Goal: Find specific page/section: Find specific page/section

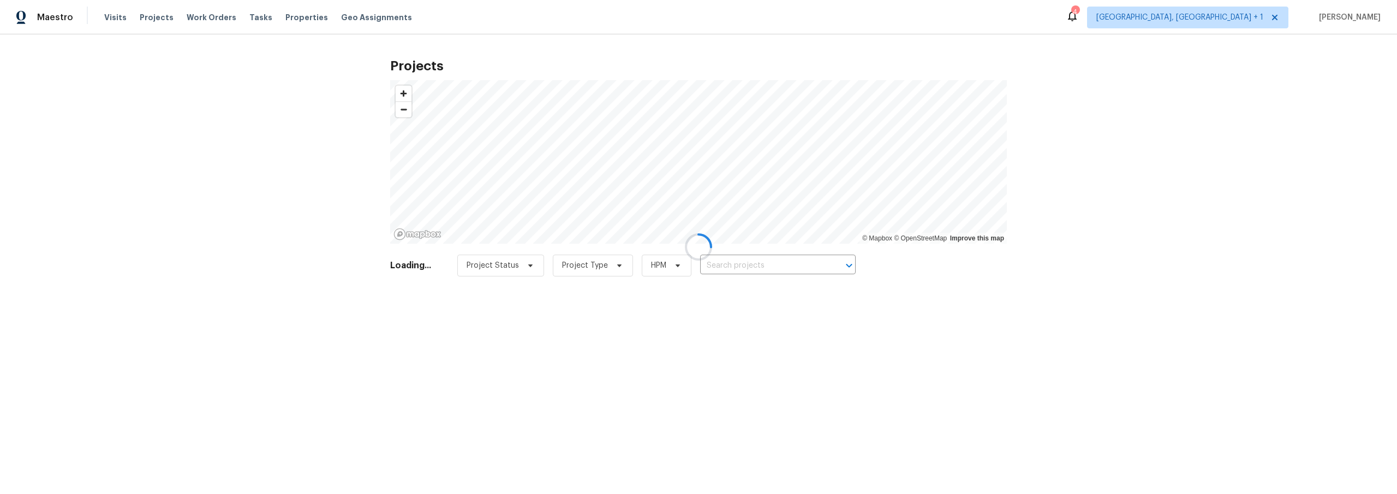
click at [746, 267] on div at bounding box center [698, 247] width 1397 height 494
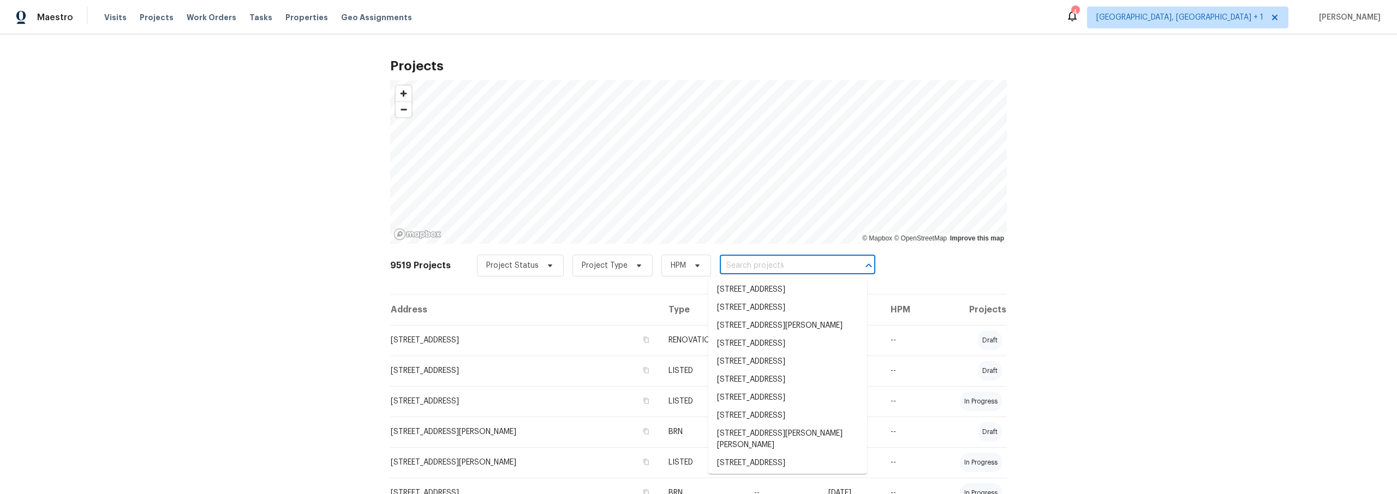
click at [746, 269] on input "text" at bounding box center [782, 266] width 125 height 17
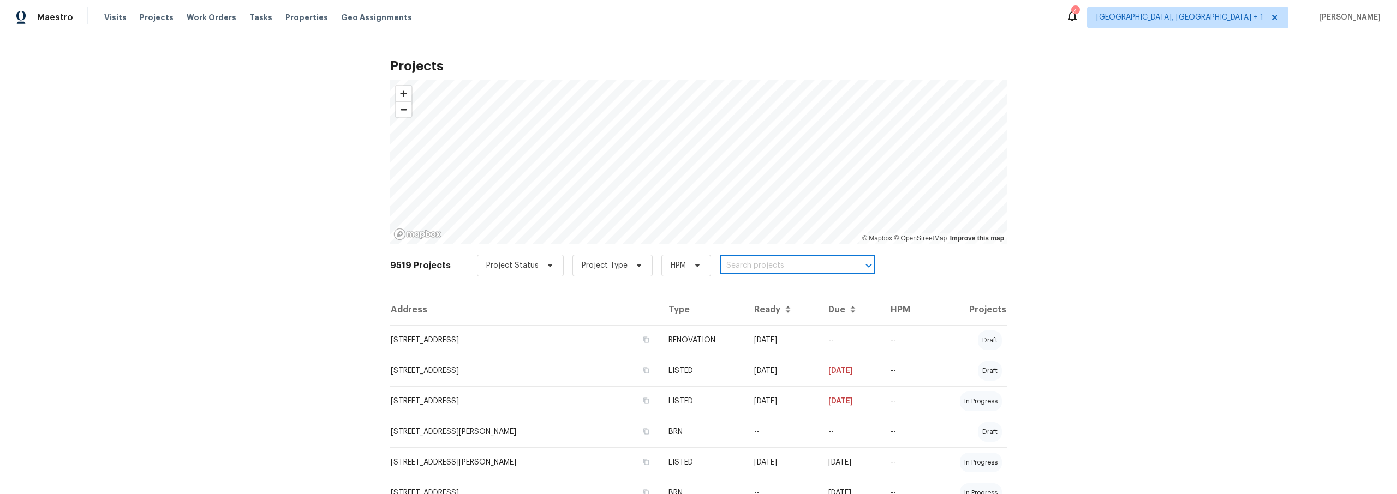
paste input "[STREET_ADDRESS]"
type input "[STREET_ADDRESS]"
click at [759, 295] on li "[STREET_ADDRESS]" at bounding box center [787, 290] width 159 height 18
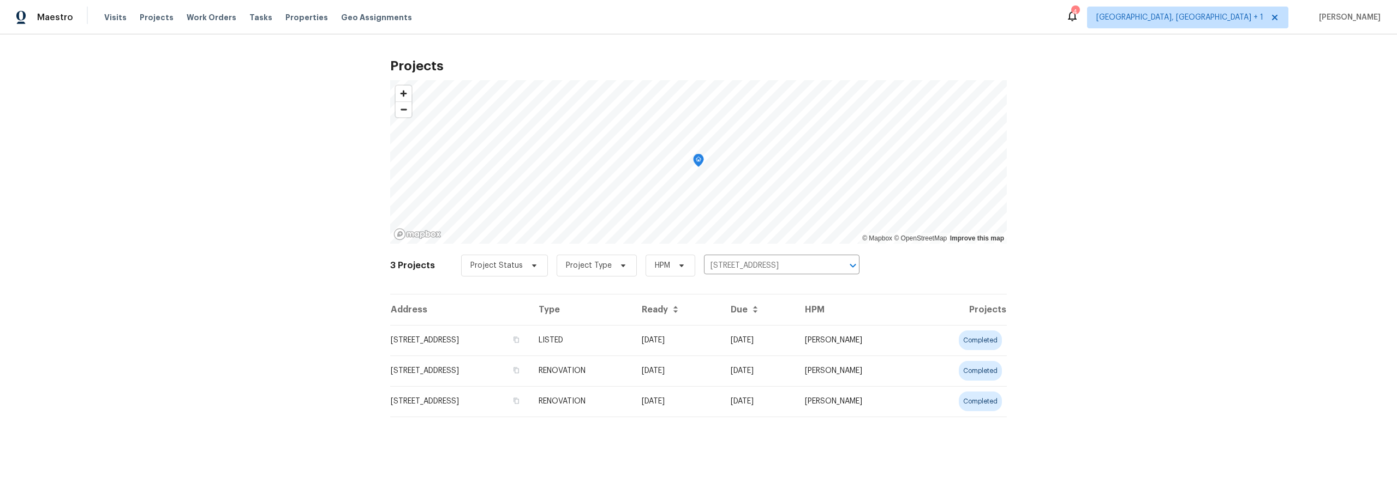
click at [460, 341] on td "[STREET_ADDRESS]" at bounding box center [460, 340] width 140 height 31
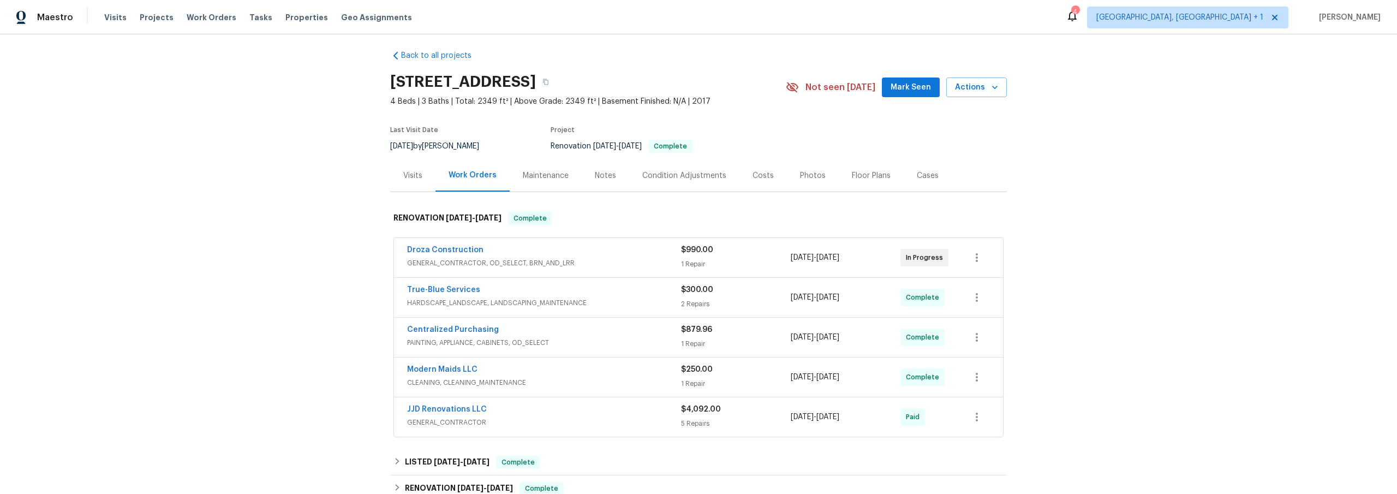
scroll to position [17, 0]
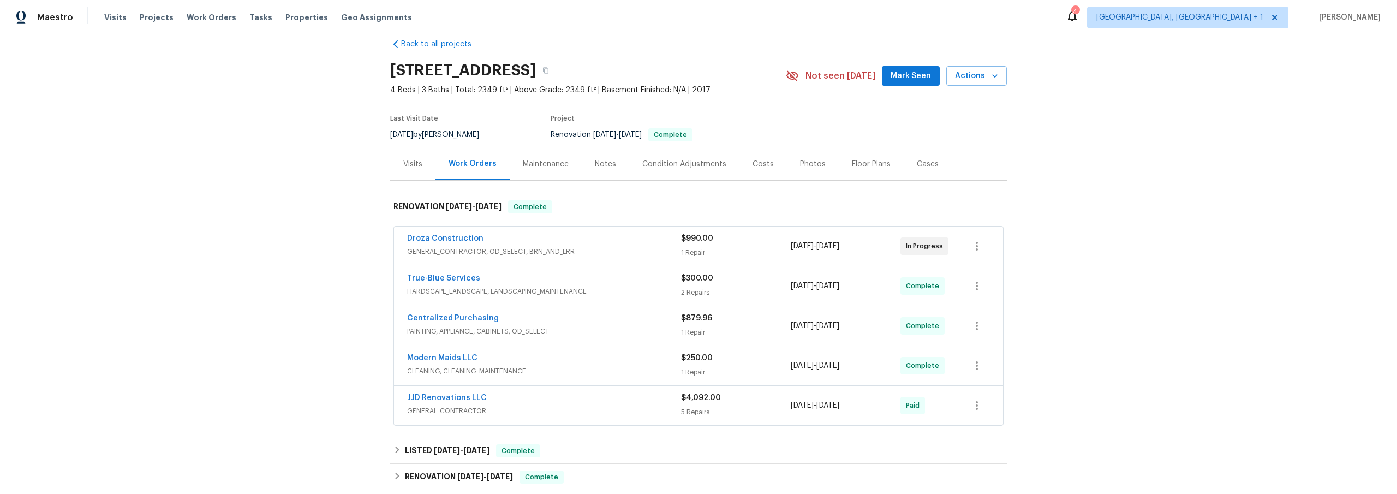
click at [653, 165] on div "Condition Adjustments" at bounding box center [684, 164] width 84 height 11
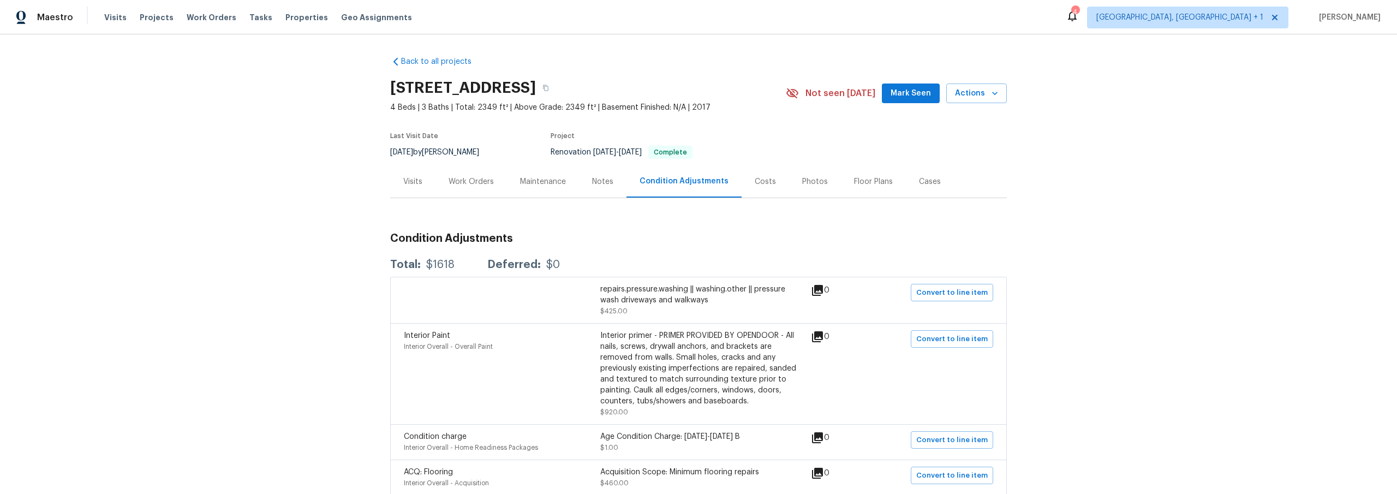
click at [755, 186] on div "Costs" at bounding box center [765, 181] width 21 height 11
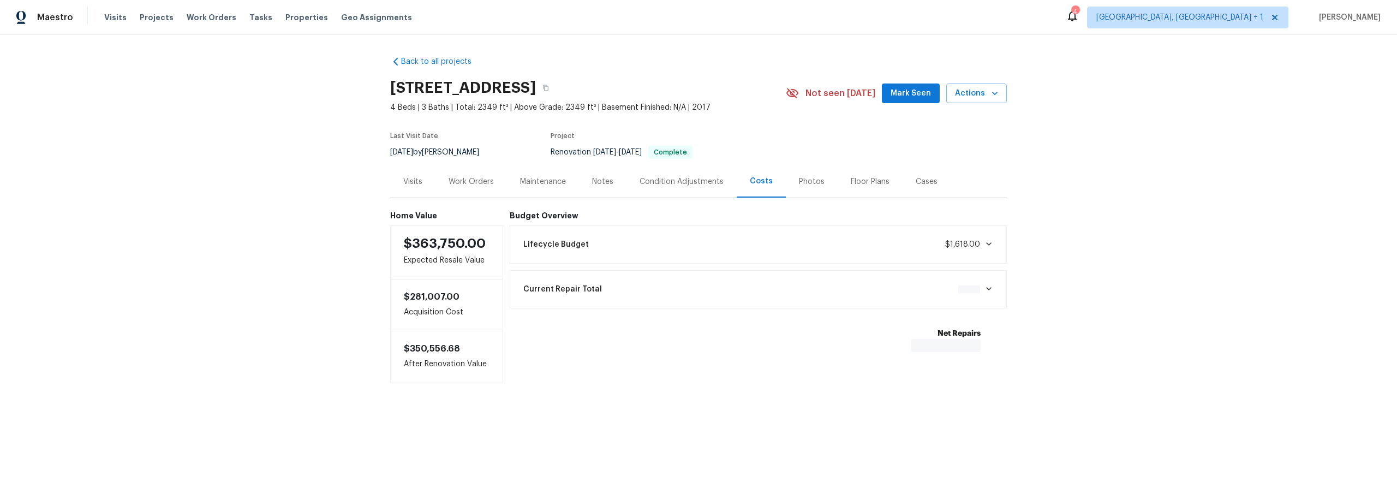
click at [753, 180] on div "Costs" at bounding box center [761, 181] width 23 height 11
click at [690, 182] on div "Condition Adjustments" at bounding box center [682, 181] width 84 height 11
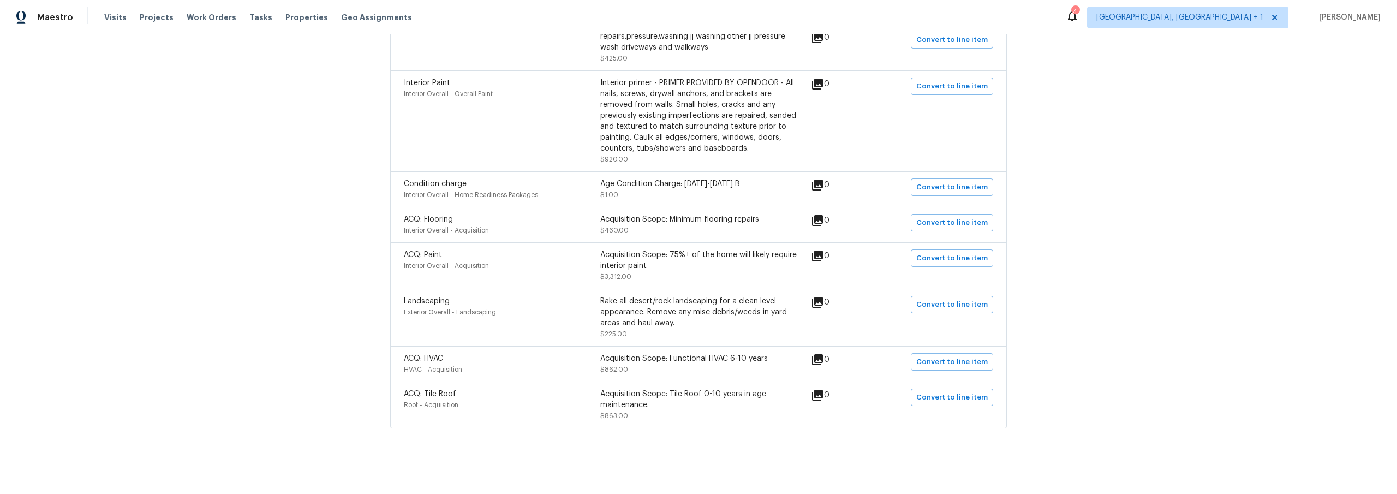
scroll to position [260, 0]
drag, startPoint x: 615, startPoint y: 270, endPoint x: 633, endPoint y: 270, distance: 18.0
click at [633, 270] on div "ACQ: Paint Interior Overall - Acquisition Acquisition Scope: 75%+ of the home w…" at bounding box center [600, 265] width 393 height 33
click at [331, 300] on div "Back to all projects [STREET_ADDRESS] 4 Beds | 3 Baths | Total: 2349 ft² | Abov…" at bounding box center [698, 264] width 1397 height 460
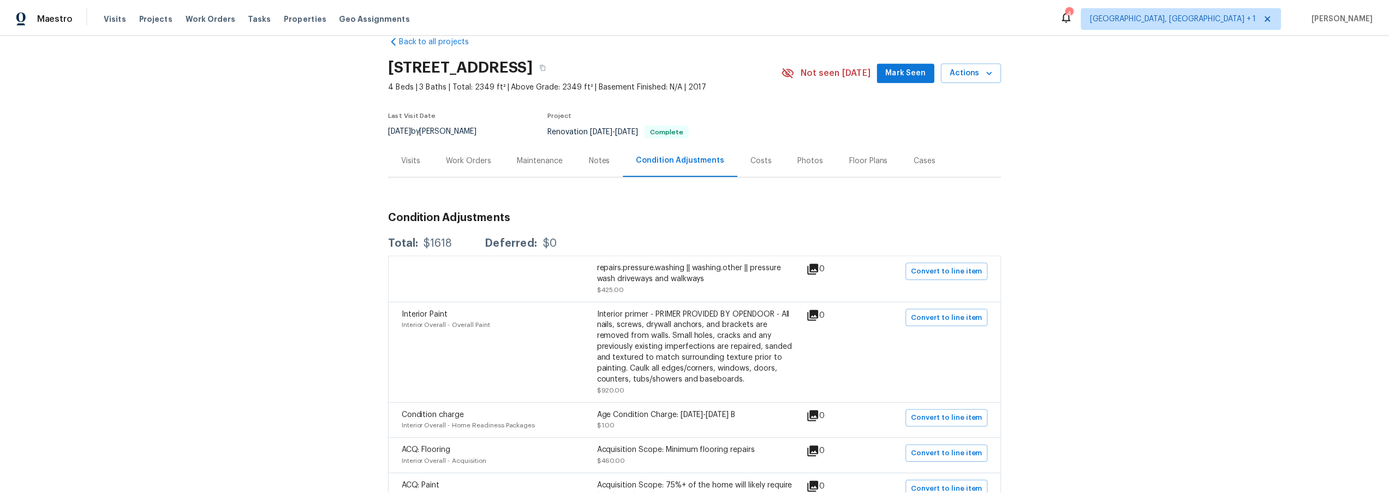
scroll to position [0, 0]
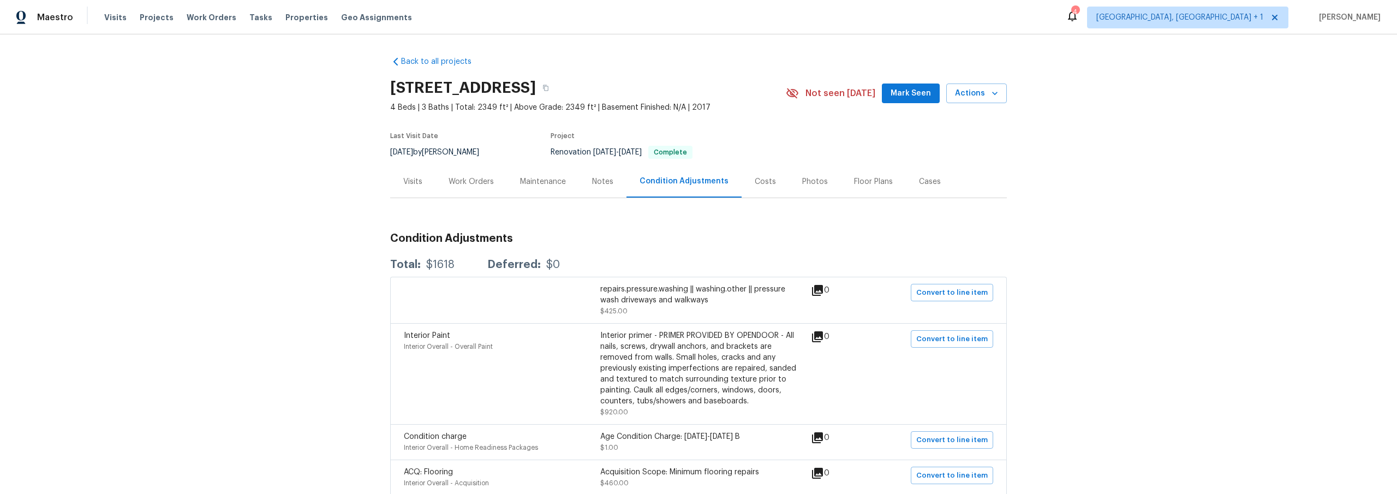
click at [755, 181] on div "Costs" at bounding box center [765, 181] width 21 height 11
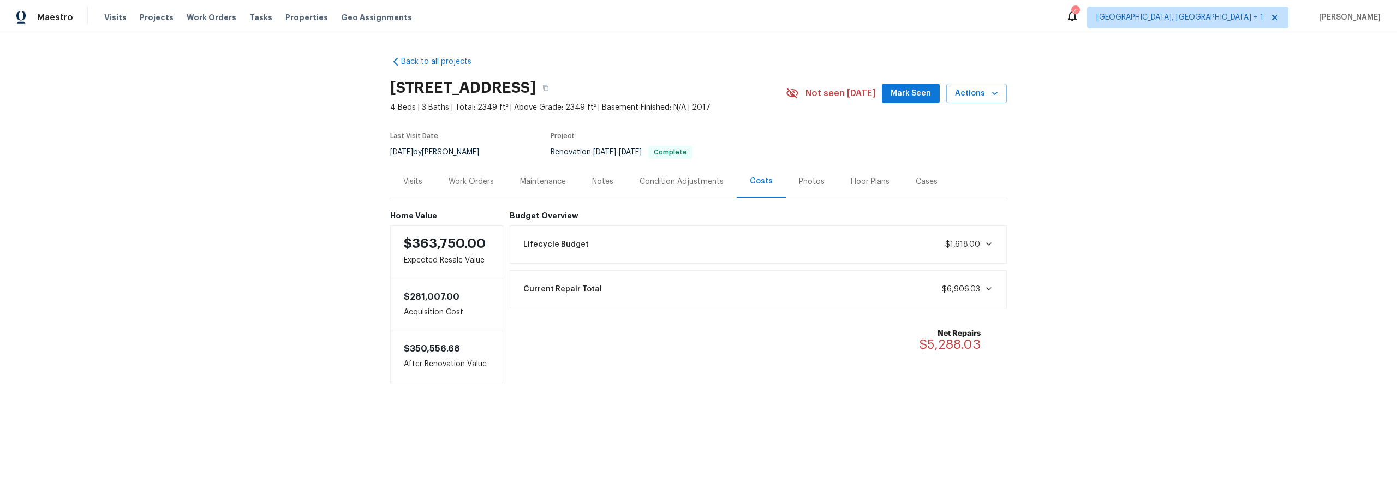
click at [596, 181] on div "Notes" at bounding box center [602, 181] width 21 height 11
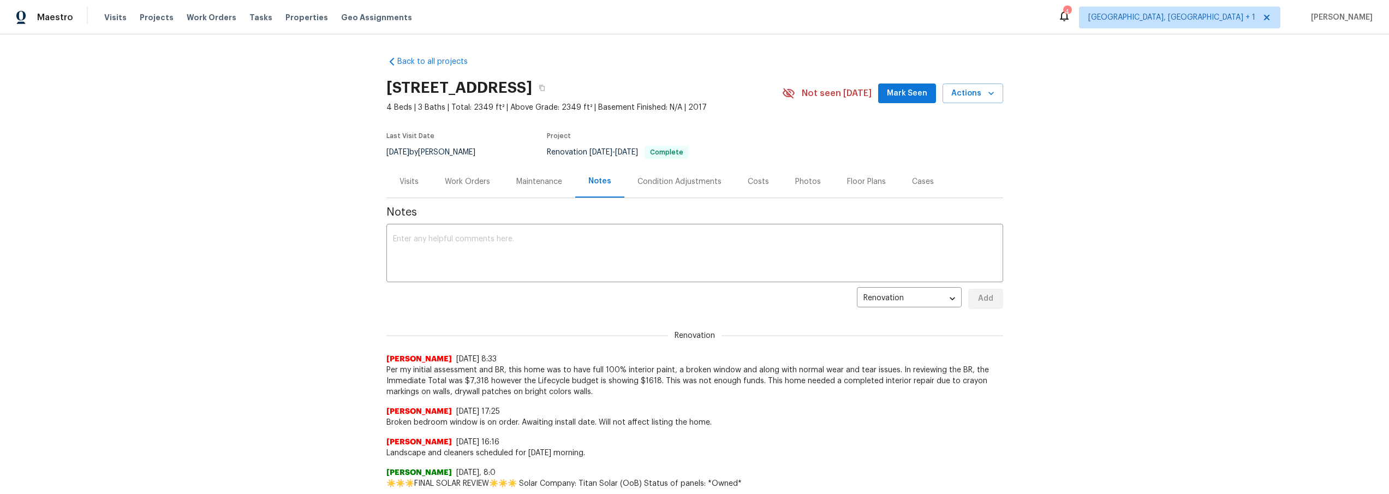
click at [338, 273] on div "Back to all projects [STREET_ADDRESS] 4 Beds | 3 Baths | Total: 2349 ft² | Abov…" at bounding box center [694, 264] width 1389 height 460
click at [660, 181] on div "Condition Adjustments" at bounding box center [679, 181] width 84 height 11
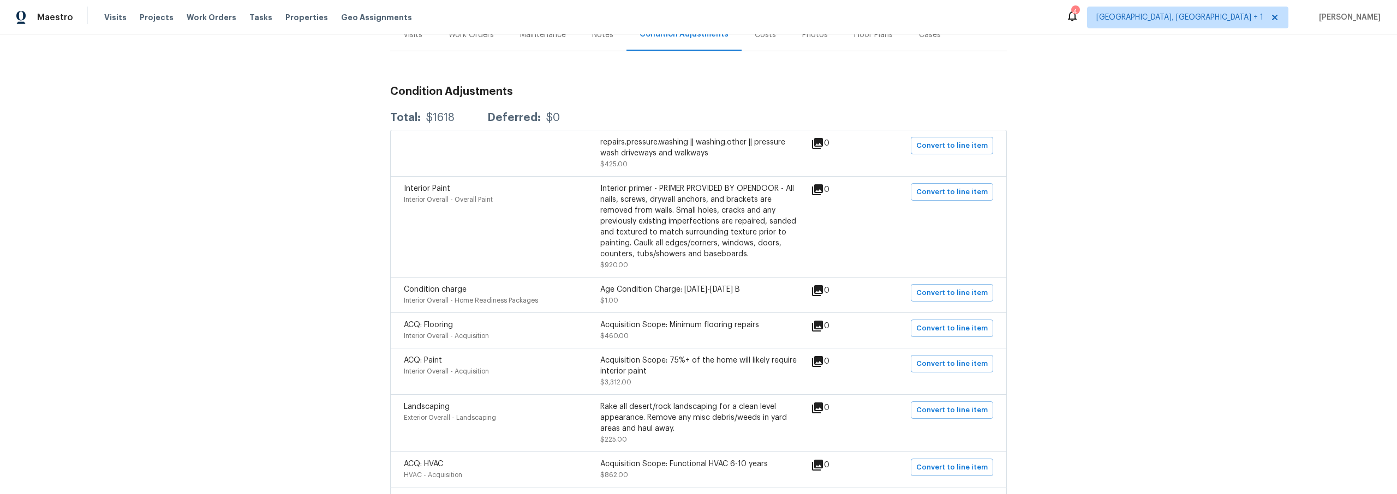
scroll to position [148, 0]
drag, startPoint x: 589, startPoint y: 384, endPoint x: 638, endPoint y: 384, distance: 49.1
click at [638, 384] on div "ACQ: Paint Interior Overall - Acquisition Acquisition Scope: 75%+ of the home w…" at bounding box center [600, 370] width 393 height 33
drag, startPoint x: 415, startPoint y: 111, endPoint x: 461, endPoint y: 109, distance: 45.3
click at [461, 109] on div "Total: $1618 Deferred: $0" at bounding box center [698, 117] width 617 height 24
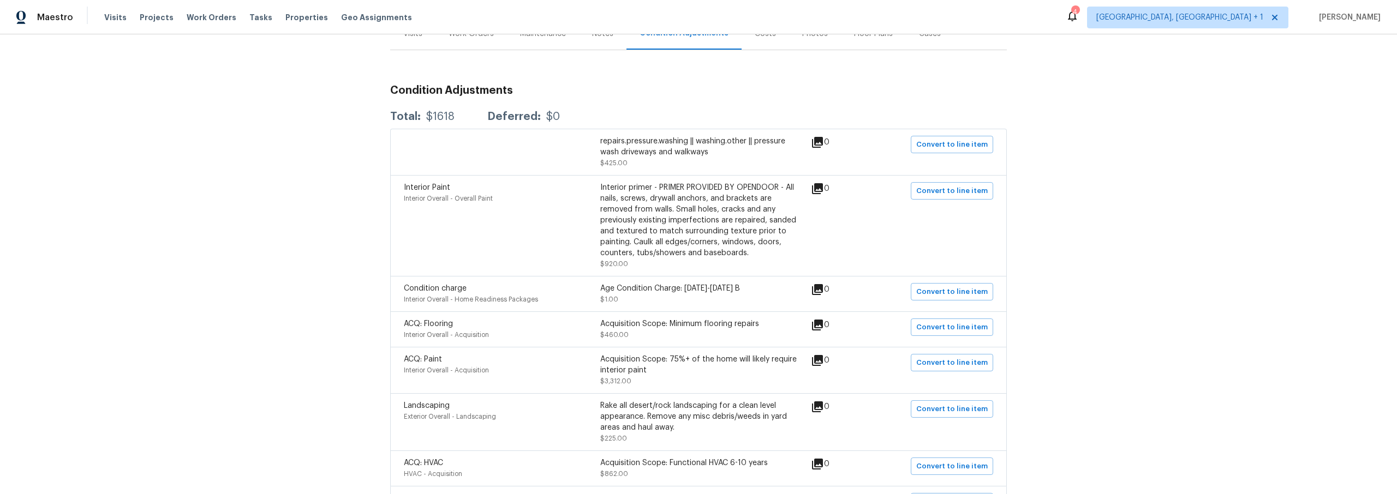
drag, startPoint x: 424, startPoint y: 121, endPoint x: 463, endPoint y: 128, distance: 40.5
click at [453, 121] on div "Total: $1618 Deferred: $0" at bounding box center [475, 116] width 170 height 11
click at [524, 184] on div "Interior Paint" at bounding box center [502, 187] width 196 height 11
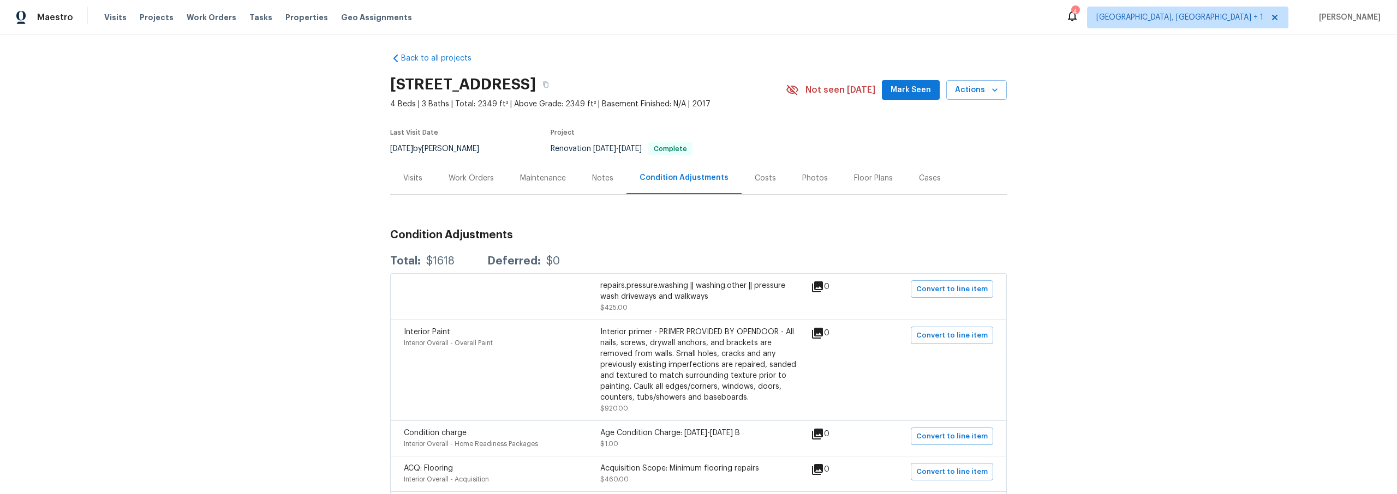
scroll to position [0, 0]
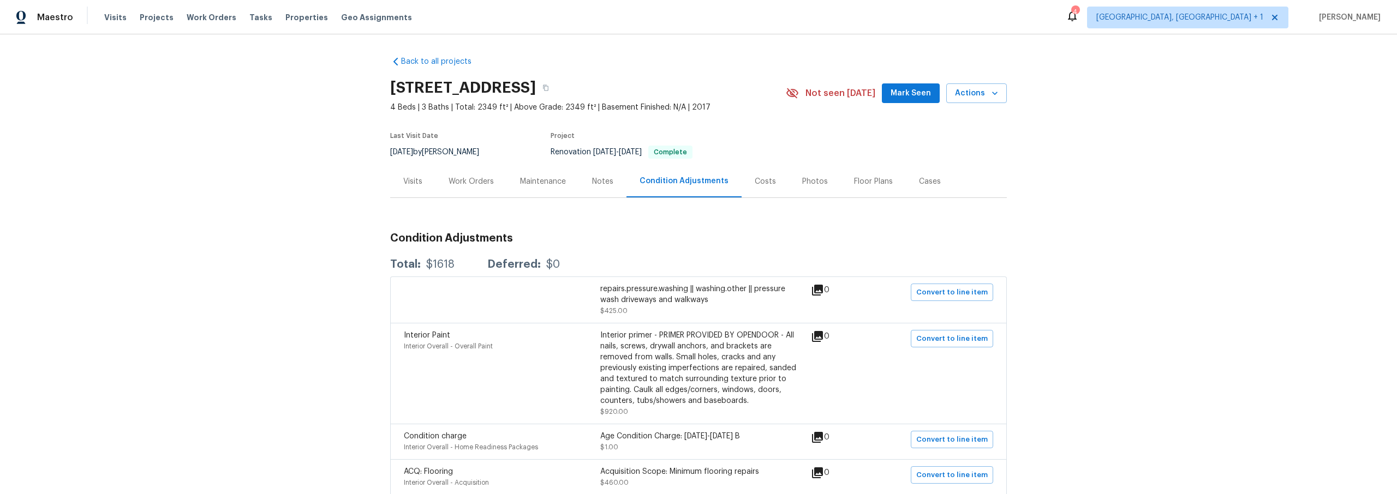
click at [756, 182] on div "Costs" at bounding box center [765, 181] width 21 height 11
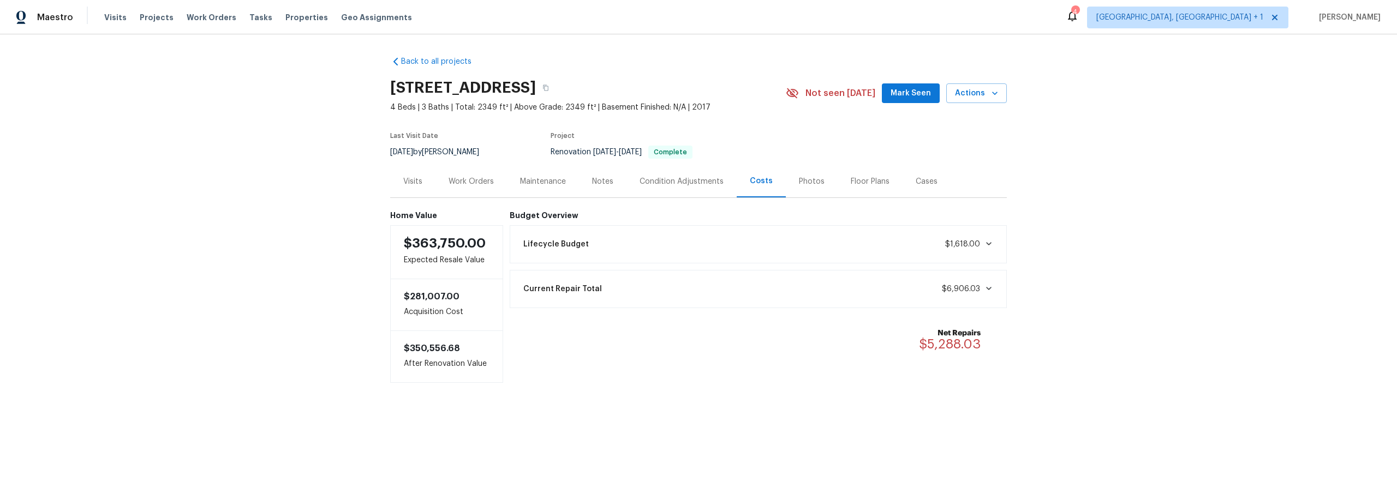
drag, startPoint x: 985, startPoint y: 243, endPoint x: 980, endPoint y: 247, distance: 5.9
click at [986, 243] on icon at bounding box center [988, 243] width 5 height 3
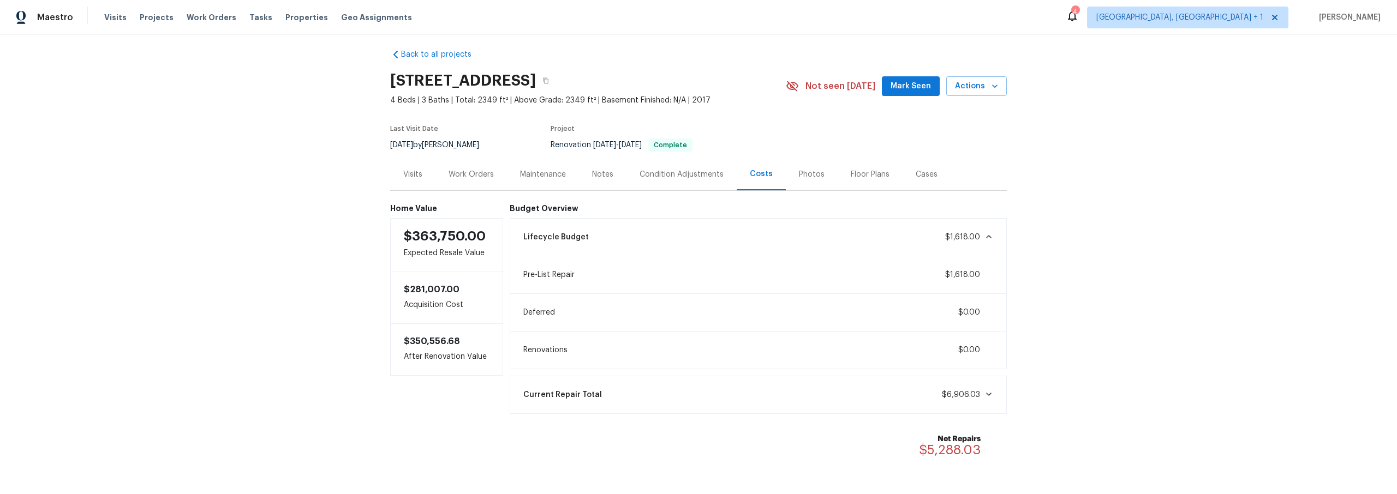
scroll to position [57, 0]
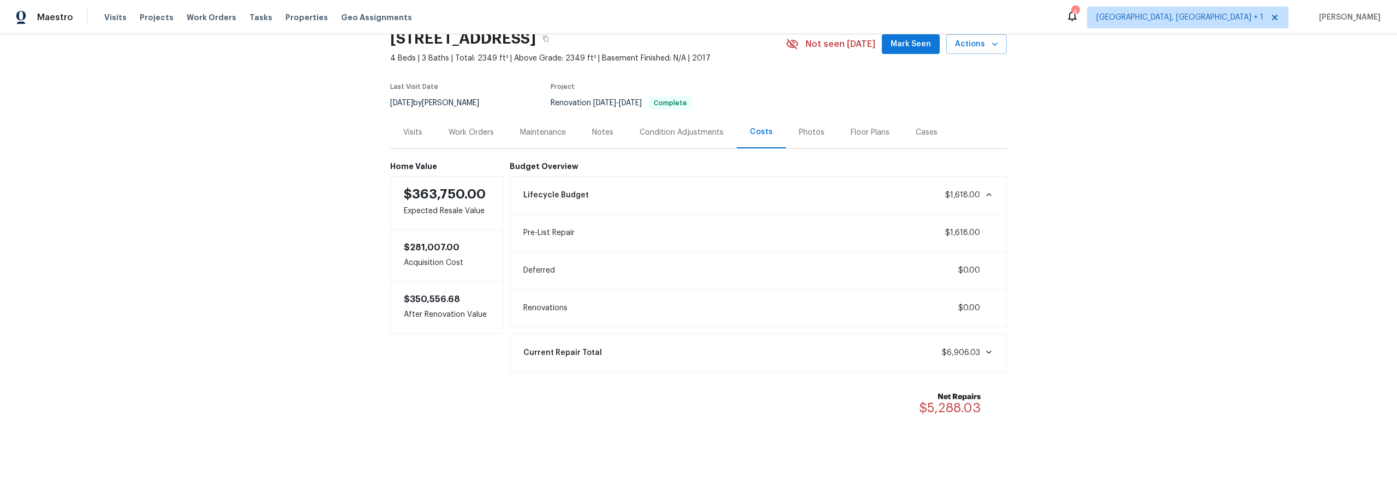
click at [985, 348] on icon at bounding box center [989, 352] width 9 height 9
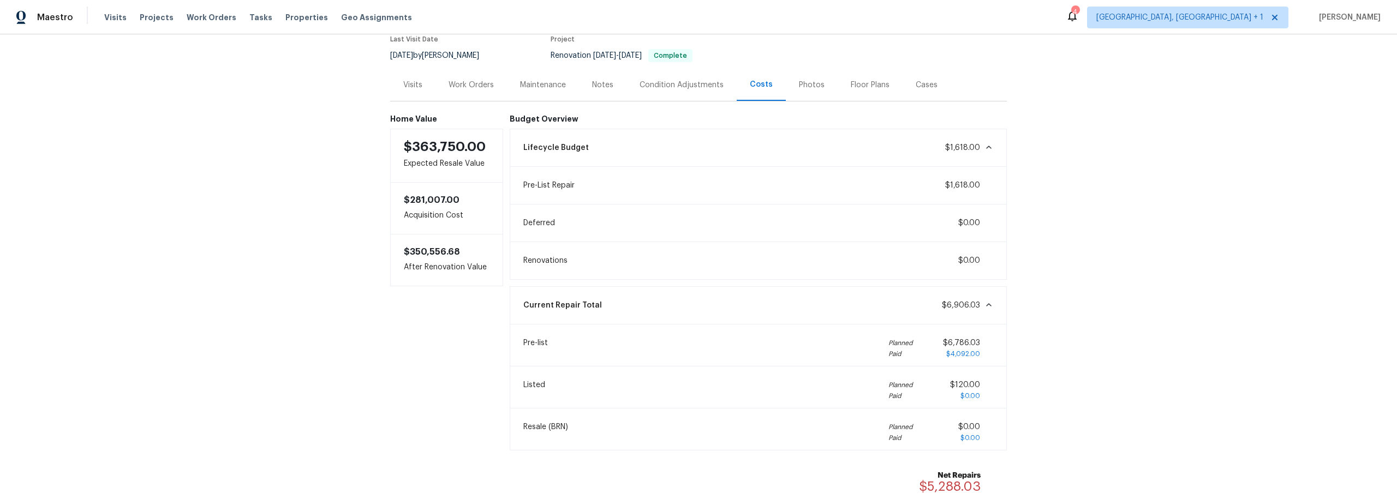
scroll to position [183, 0]
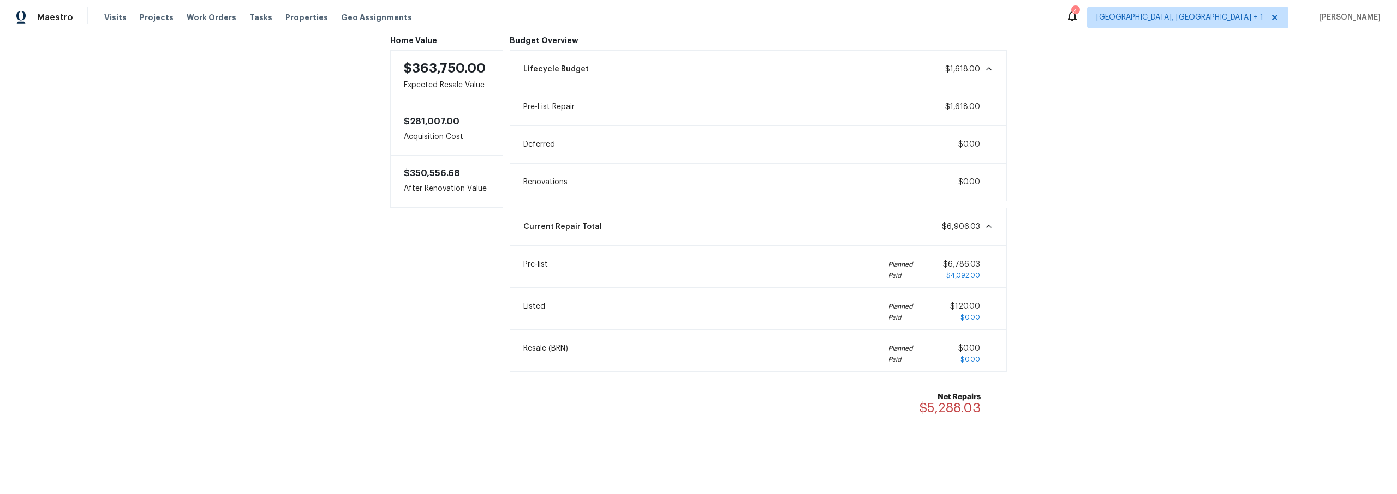
click at [534, 426] on div "Back to all projects [STREET_ADDRESS] 4 Beds | 3 Baths | Total: 2349 ft² | Abov…" at bounding box center [698, 264] width 1397 height 460
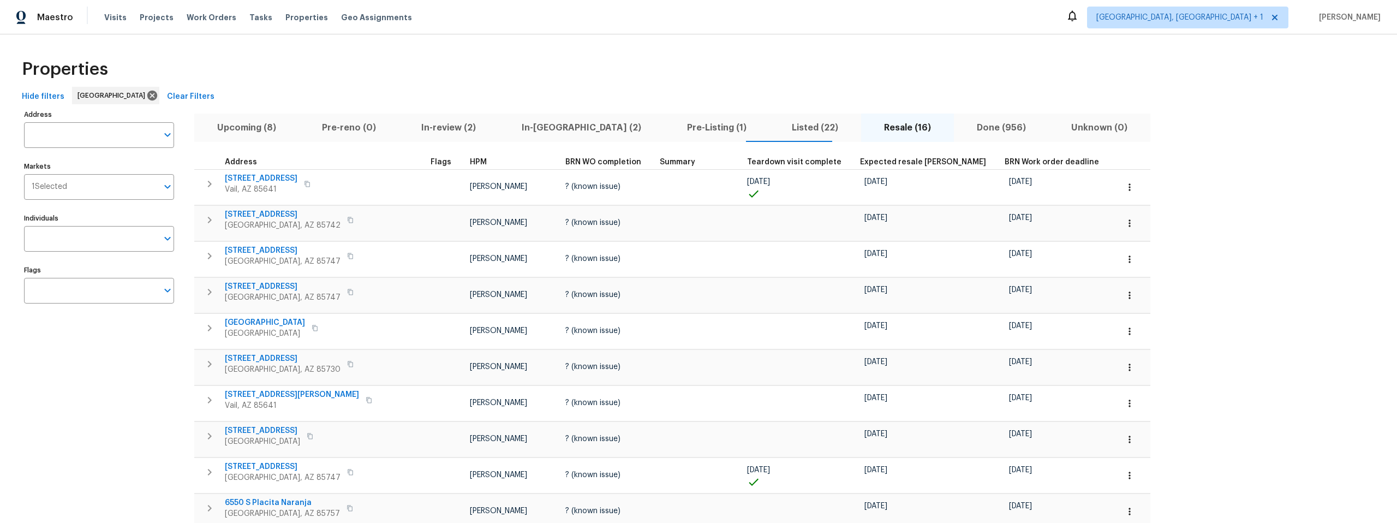
click at [336, 126] on span "Pre-reno (0)" at bounding box center [349, 127] width 87 height 15
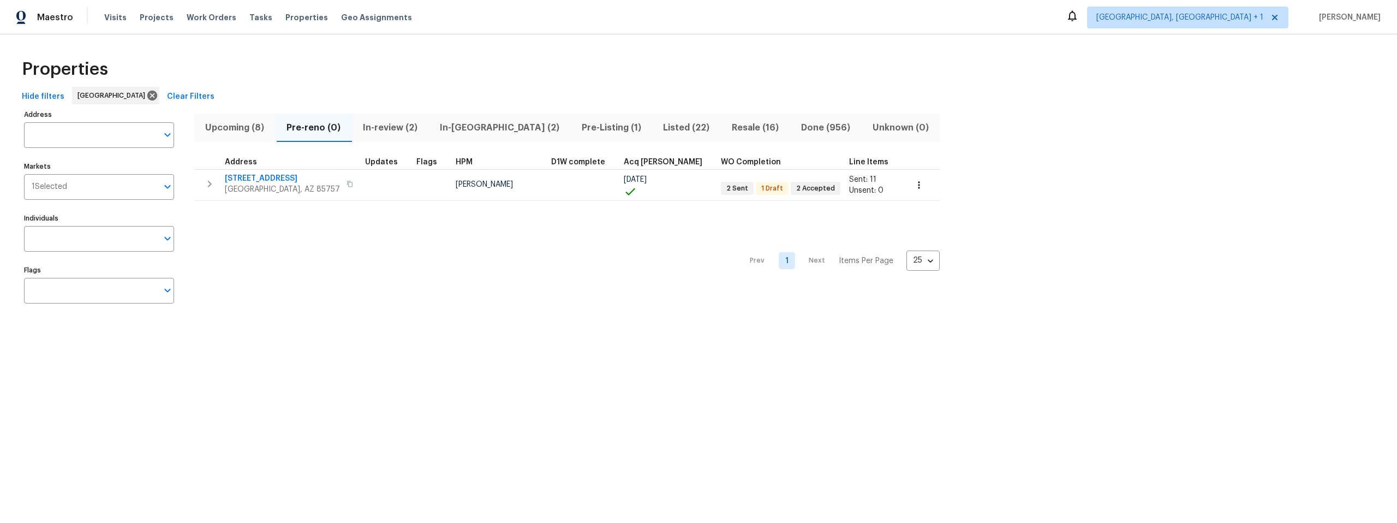
click at [468, 124] on span "In-reno (2)" at bounding box center [499, 127] width 129 height 15
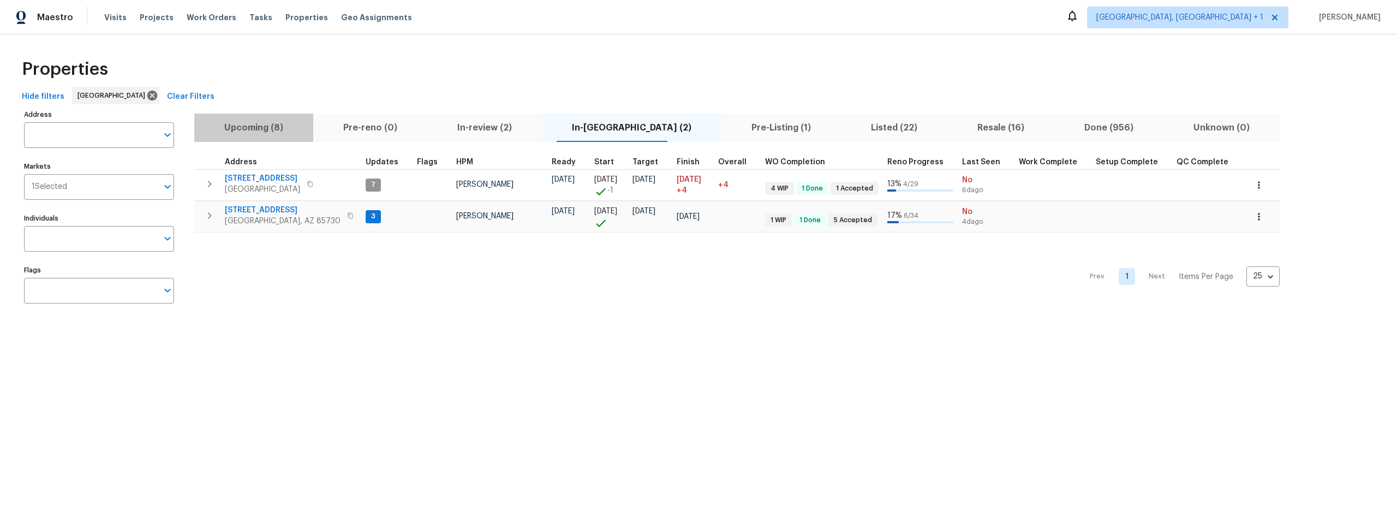
click at [262, 124] on span "Upcoming (8)" at bounding box center [254, 127] width 106 height 15
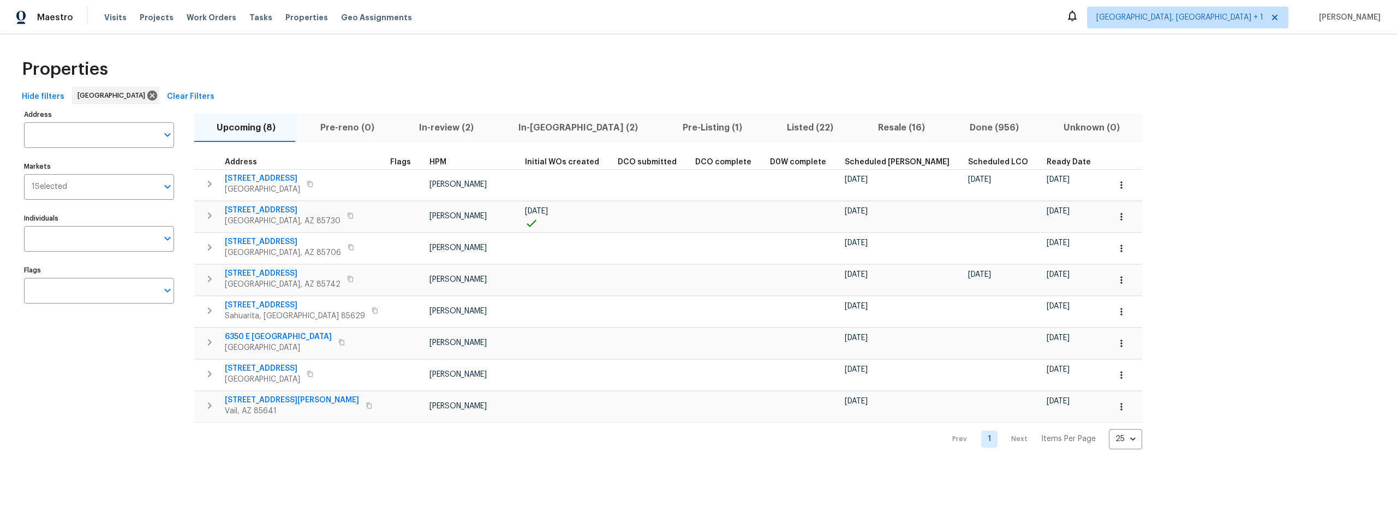
click at [521, 128] on span "In-reno (2)" at bounding box center [578, 127] width 151 height 15
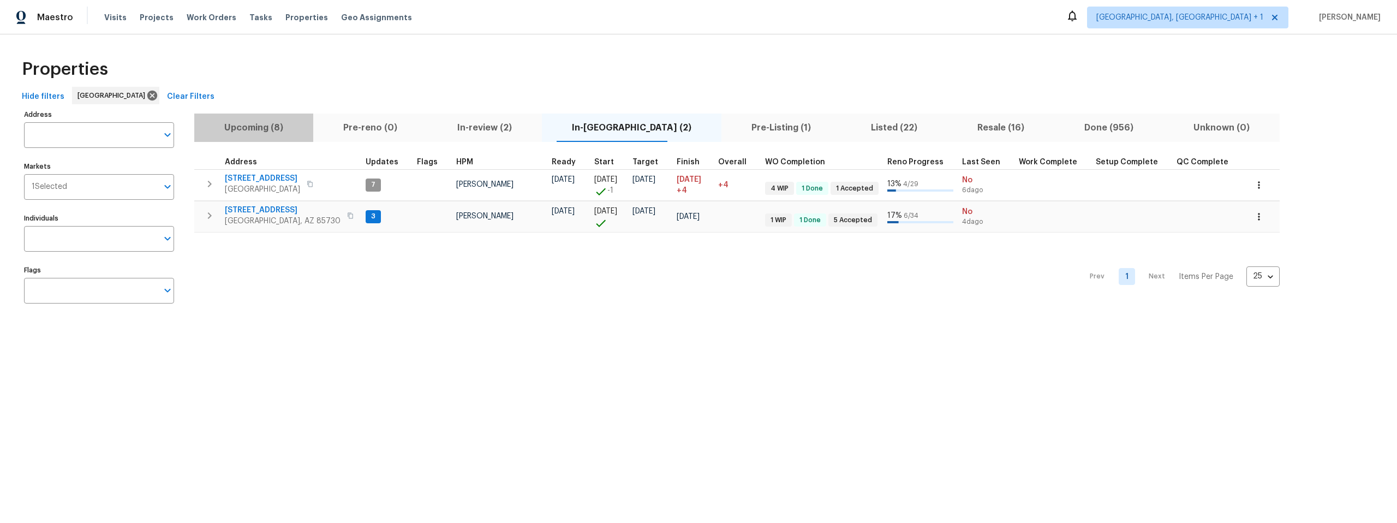
click at [261, 123] on span "Upcoming (8)" at bounding box center [254, 127] width 106 height 15
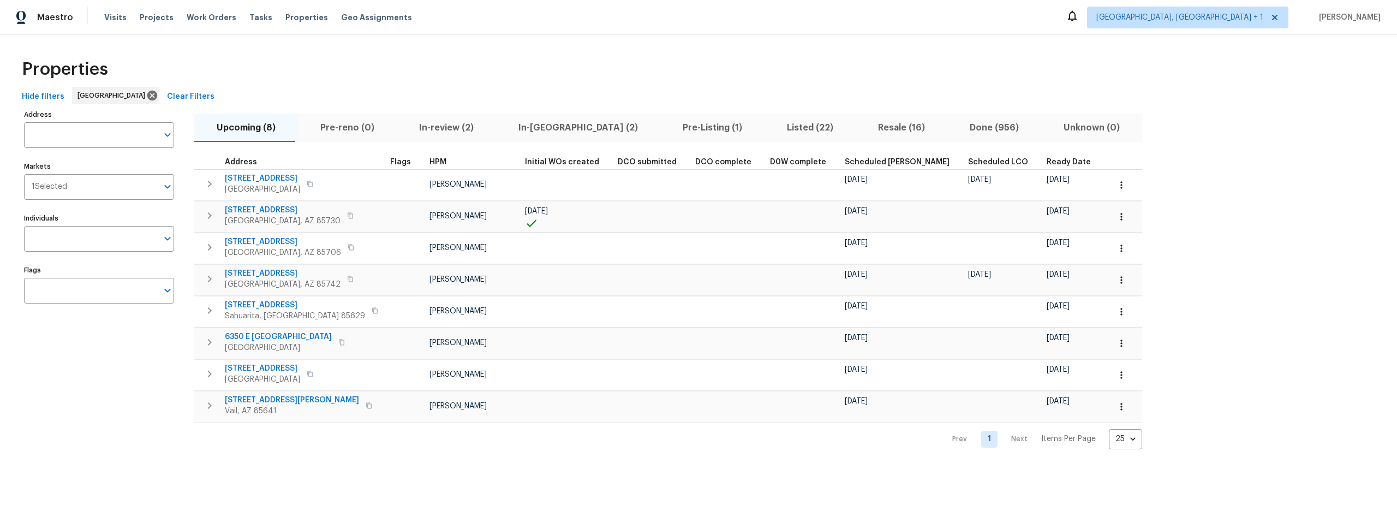
click at [353, 128] on span "Pre-reno (0)" at bounding box center [348, 127] width 86 height 15
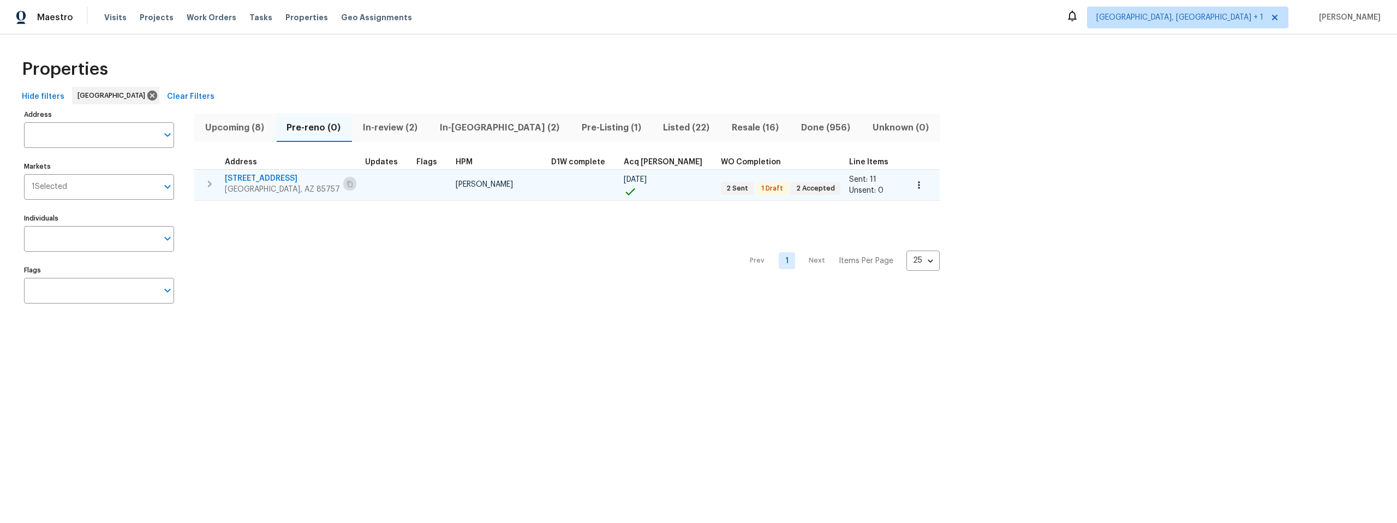
click at [347, 182] on icon "button" at bounding box center [349, 184] width 5 height 6
click at [271, 177] on span "7501 W Teton Rd" at bounding box center [282, 178] width 115 height 11
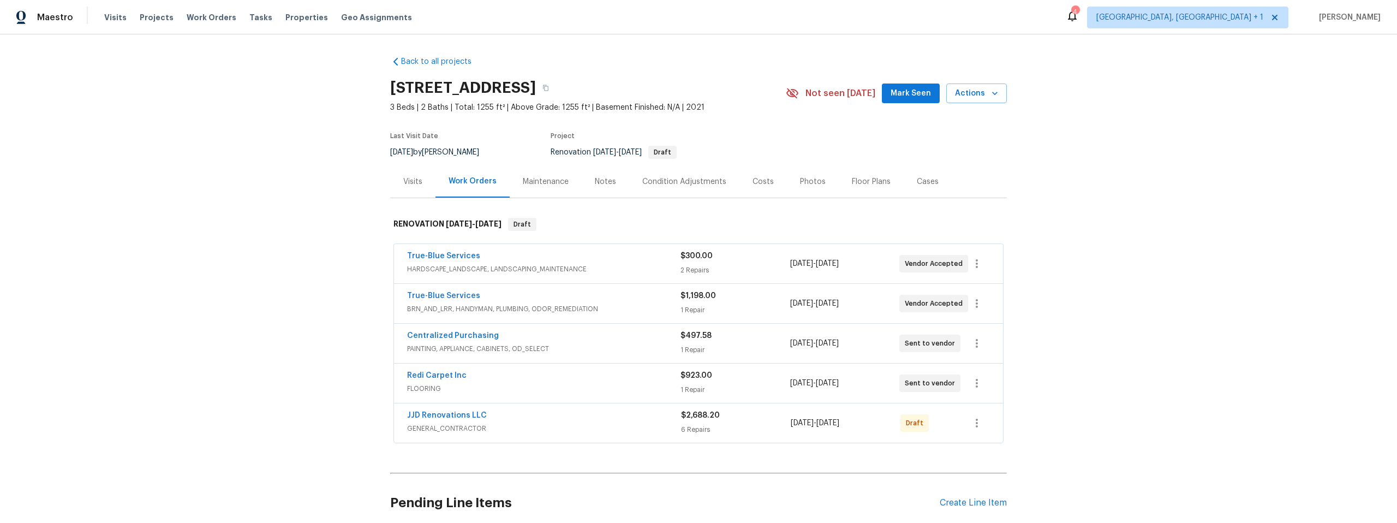
click at [599, 181] on div "Notes" at bounding box center [605, 181] width 21 height 11
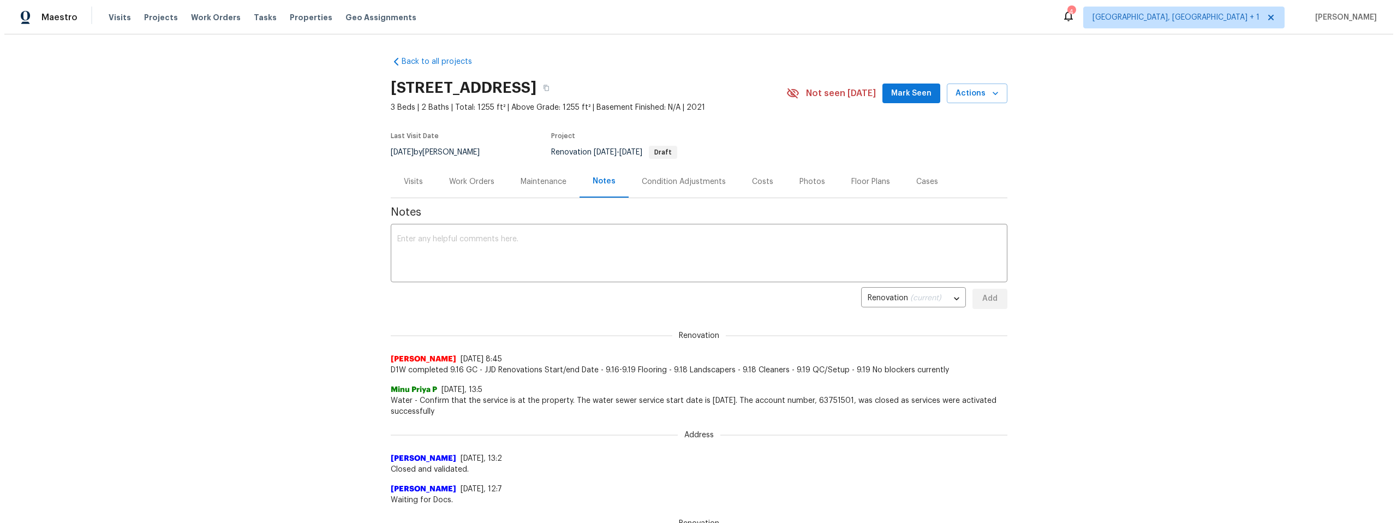
scroll to position [2, 0]
click at [676, 177] on div "Condition Adjustments" at bounding box center [679, 179] width 84 height 11
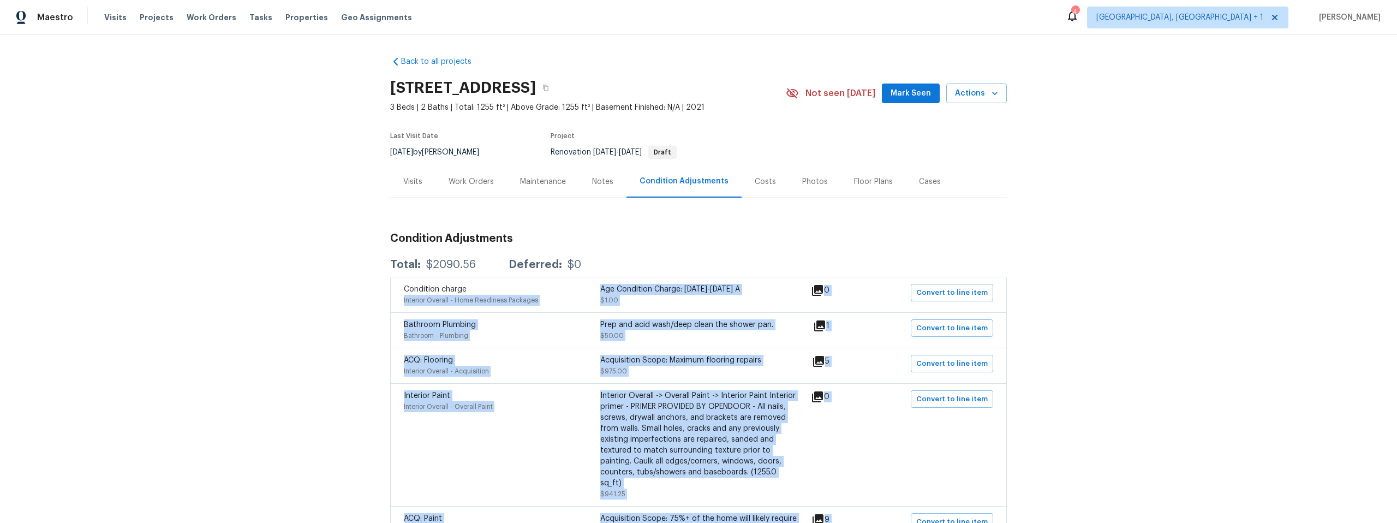
drag, startPoint x: 772, startPoint y: 432, endPoint x: 590, endPoint y: 289, distance: 231.2
click at [590, 289] on div "Condition charge Interior Overall - Home Readiness Packages Age Condition Charg…" at bounding box center [698, 529] width 617 height 505
copy div "Interior Overall - Home Readiness Packages Age Condition Charge: 2009-2023 A $1…"
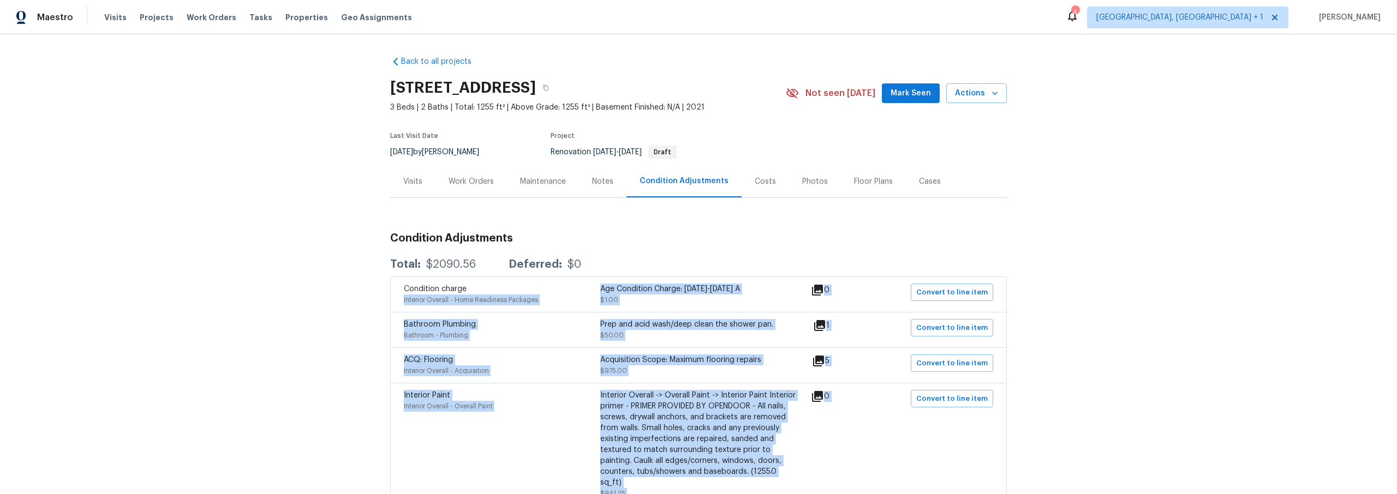
scroll to position [2, 0]
